Goal: Information Seeking & Learning: Learn about a topic

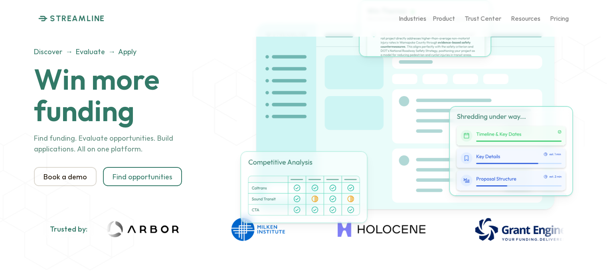
click at [62, 177] on p "Book a demo" at bounding box center [64, 176] width 43 height 9
click at [558, 18] on p "Pricing" at bounding box center [559, 18] width 19 height 8
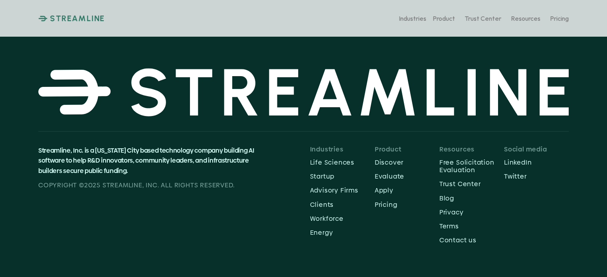
scroll to position [199, 0]
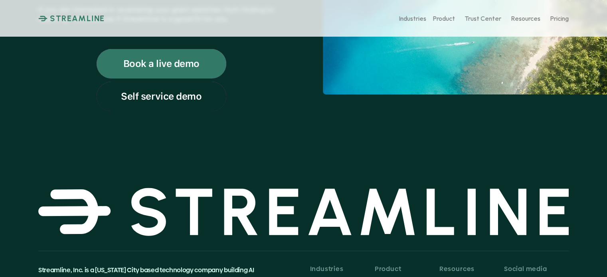
click at [163, 98] on p "Self service demo" at bounding box center [161, 96] width 81 height 10
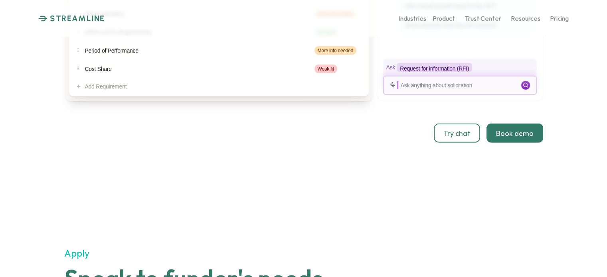
scroll to position [1913, 0]
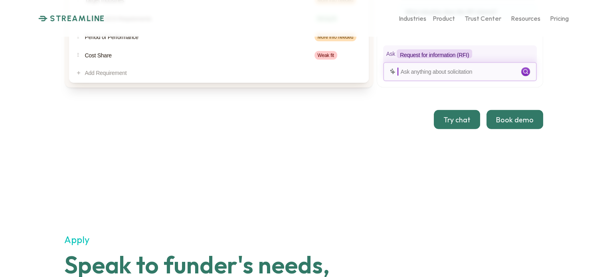
click at [458, 116] on p "Try chat" at bounding box center [456, 120] width 27 height 9
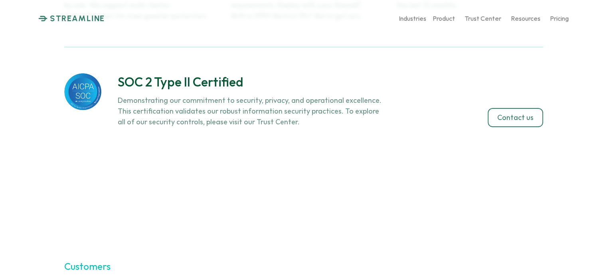
scroll to position [3110, 0]
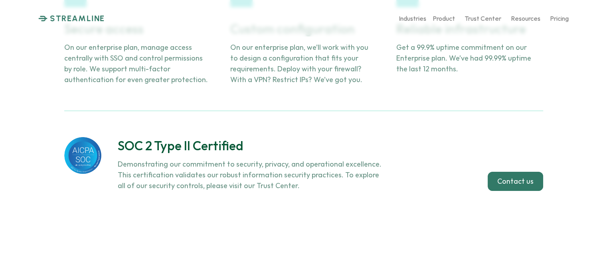
click at [518, 177] on p "Contact us" at bounding box center [515, 181] width 36 height 9
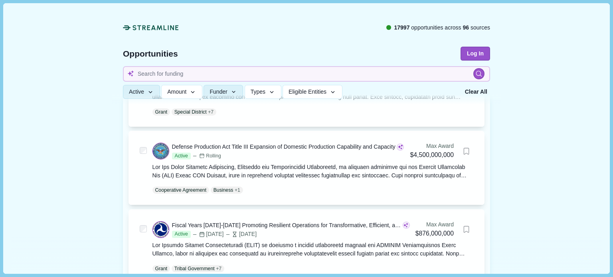
scroll to position [160, 0]
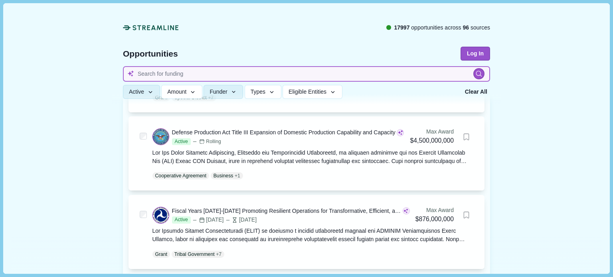
click at [172, 73] on input at bounding box center [306, 74] width 367 height 16
type input "disability"
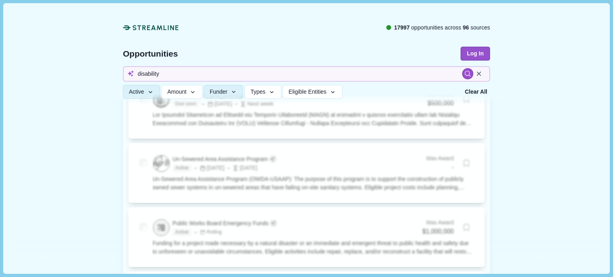
scroll to position [878, 0]
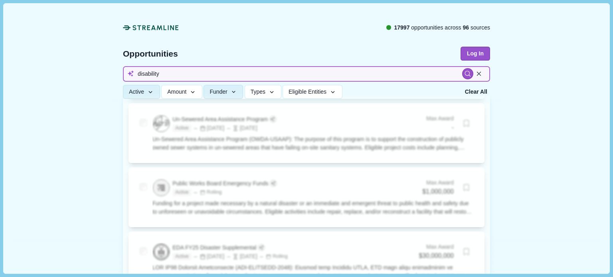
drag, startPoint x: 176, startPoint y: 73, endPoint x: 85, endPoint y: 61, distance: 91.6
type input "workforce"
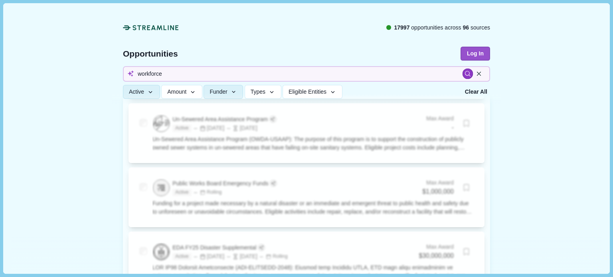
click at [464, 74] on icon at bounding box center [467, 74] width 7 height 7
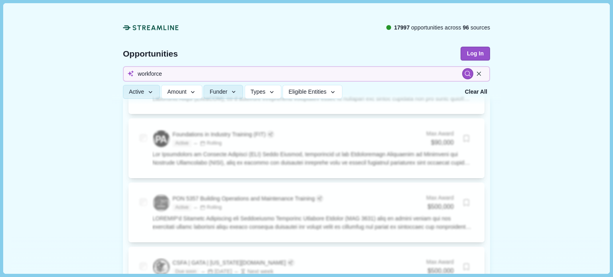
scroll to position [399, 0]
